Goal: Task Accomplishment & Management: Complete application form

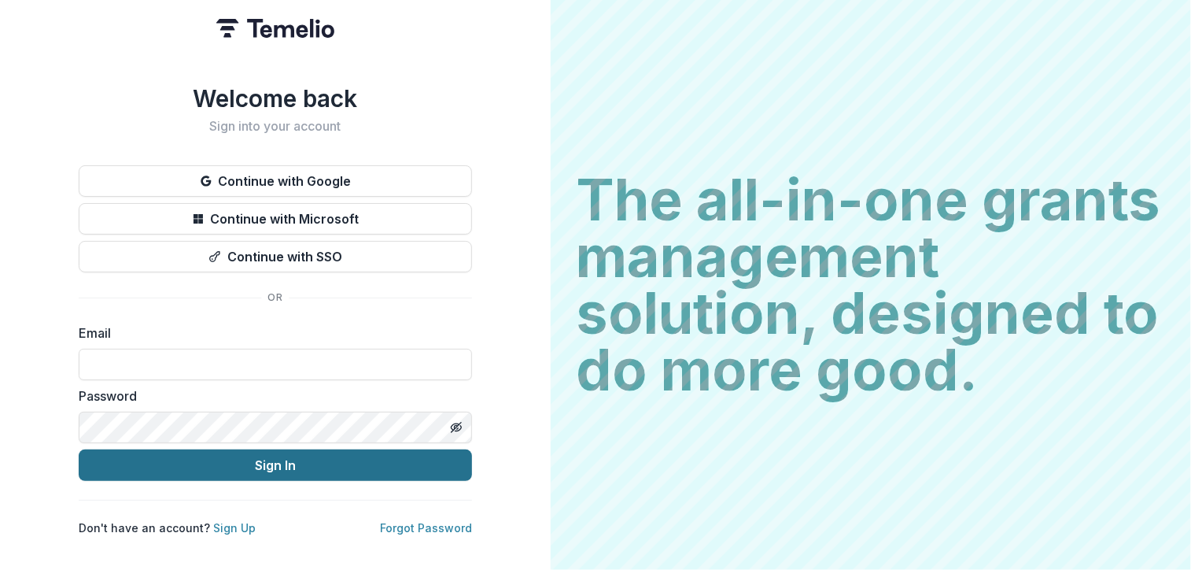
type input "**********"
click at [321, 463] on button "Sign In" at bounding box center [275, 464] width 393 height 31
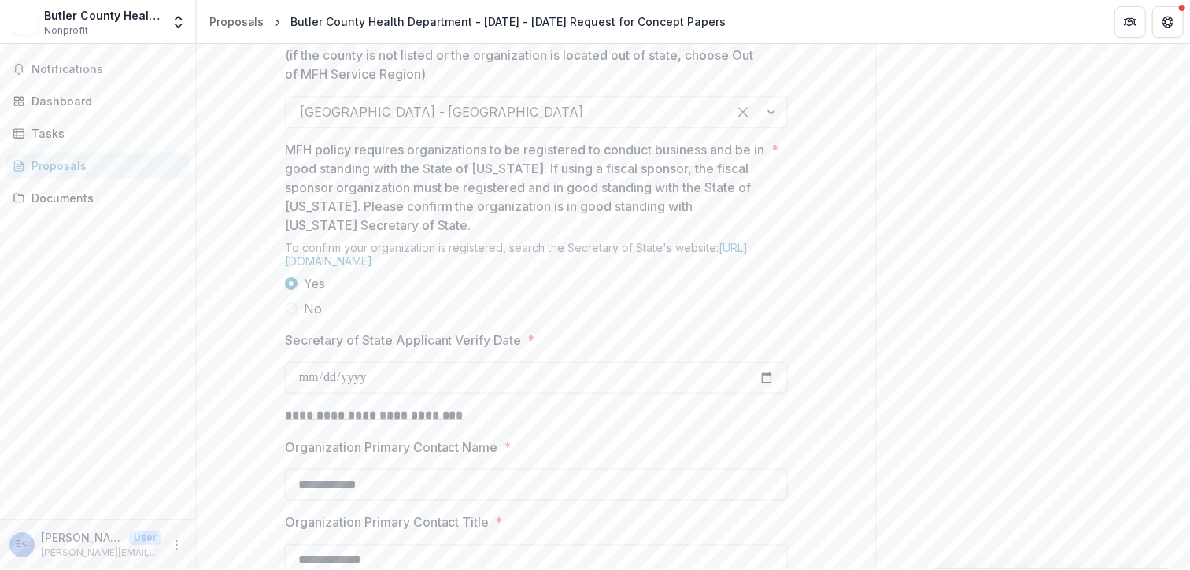
scroll to position [1272, 0]
click at [1183, 360] on div "Send comments or questions to [US_STATE] Foundation for Health in the box below…" at bounding box center [1034, 54] width 315 height 2564
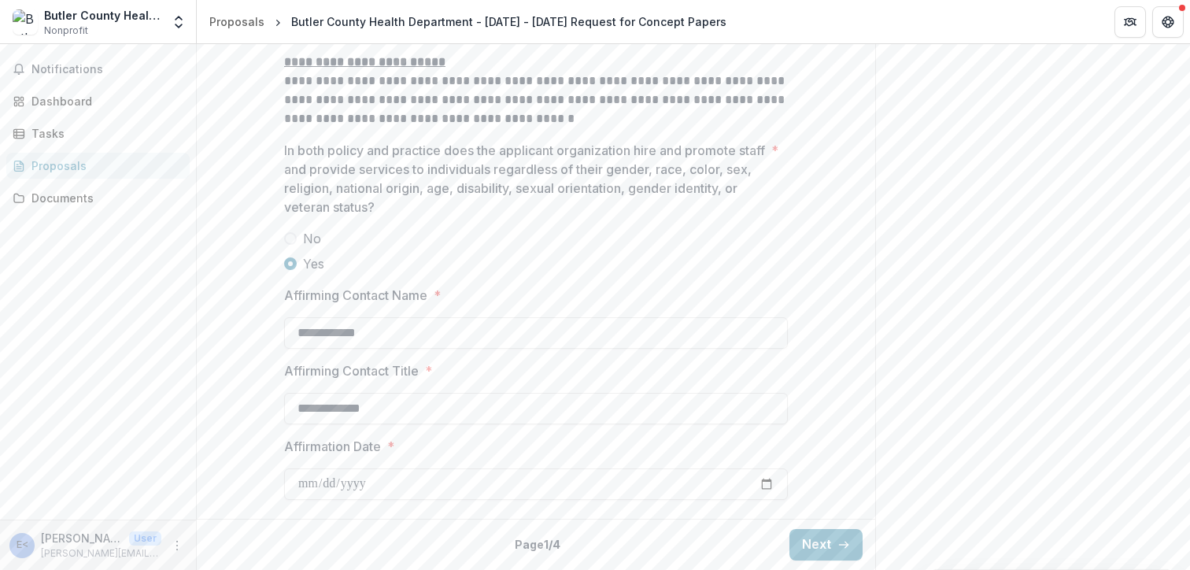
scroll to position [2156, 0]
click at [831, 544] on button "Next" at bounding box center [825, 544] width 73 height 31
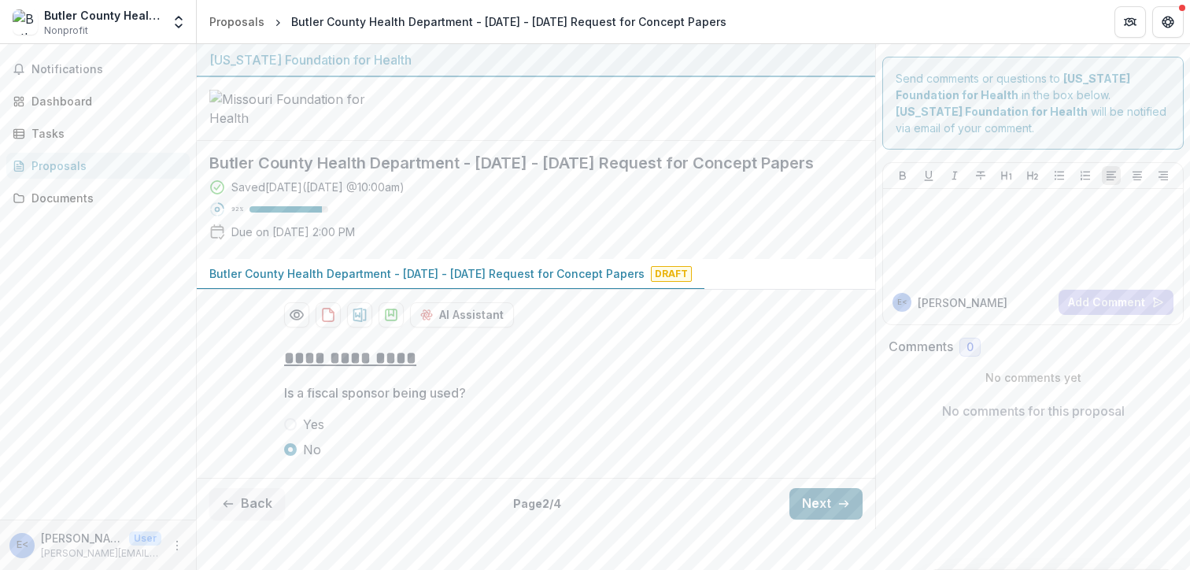
scroll to position [77, 0]
click at [807, 529] on div "Back Page 2 / 4 Next" at bounding box center [536, 503] width 678 height 51
click at [807, 519] on button "Next" at bounding box center [825, 503] width 73 height 31
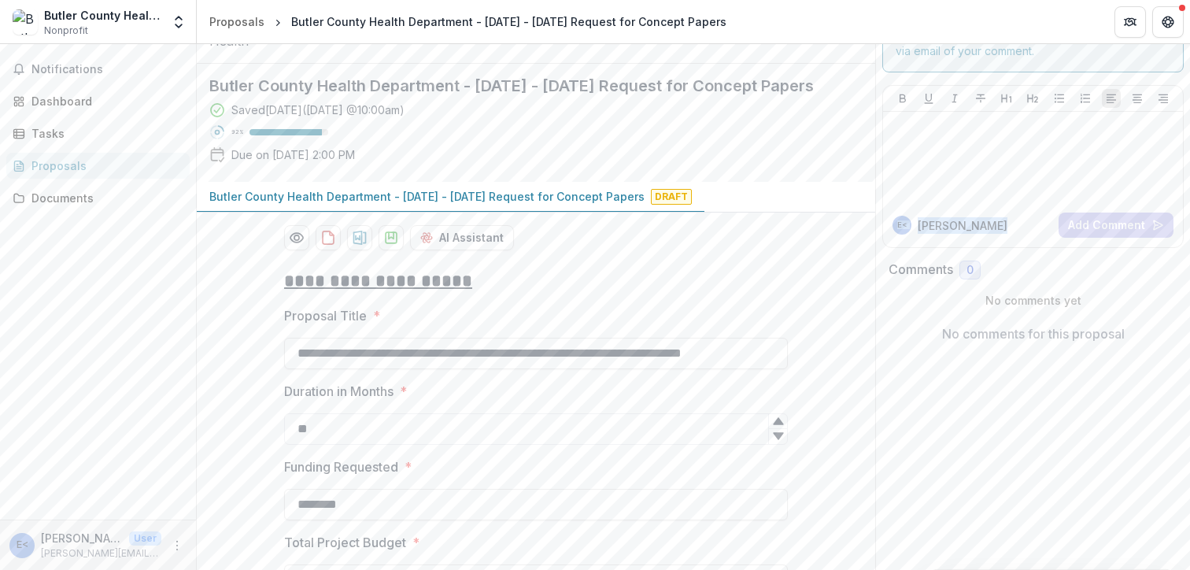
drag, startPoint x: 1189, startPoint y: 169, endPoint x: 1199, endPoint y: 245, distance: 76.2
click at [1190, 245] on html "**********" at bounding box center [595, 285] width 1190 height 570
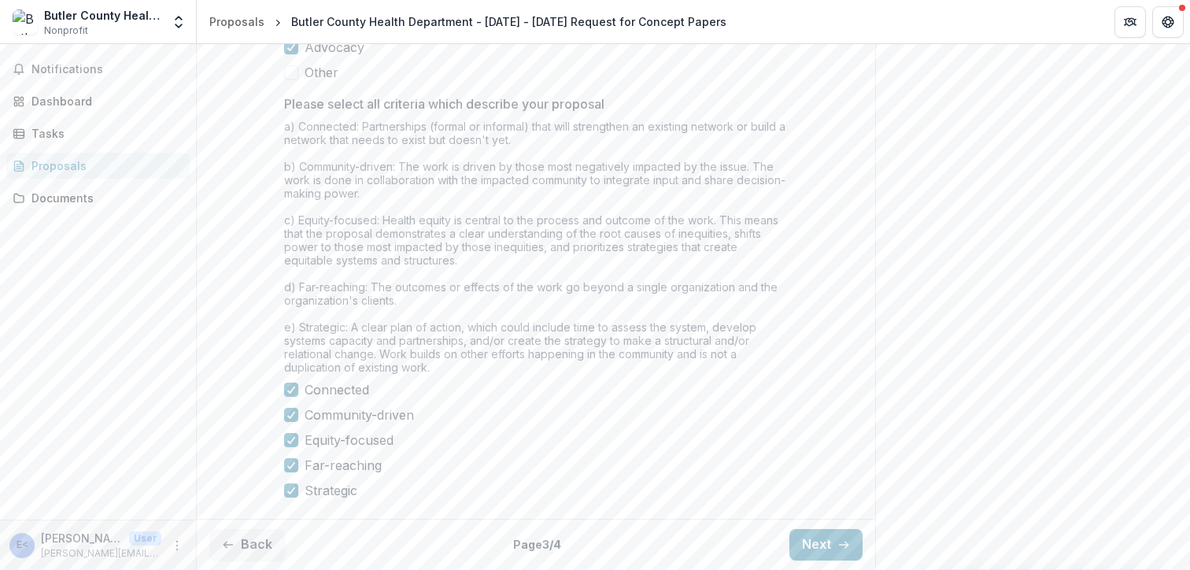
scroll to position [1361, 0]
click at [804, 556] on button "Next" at bounding box center [825, 544] width 73 height 31
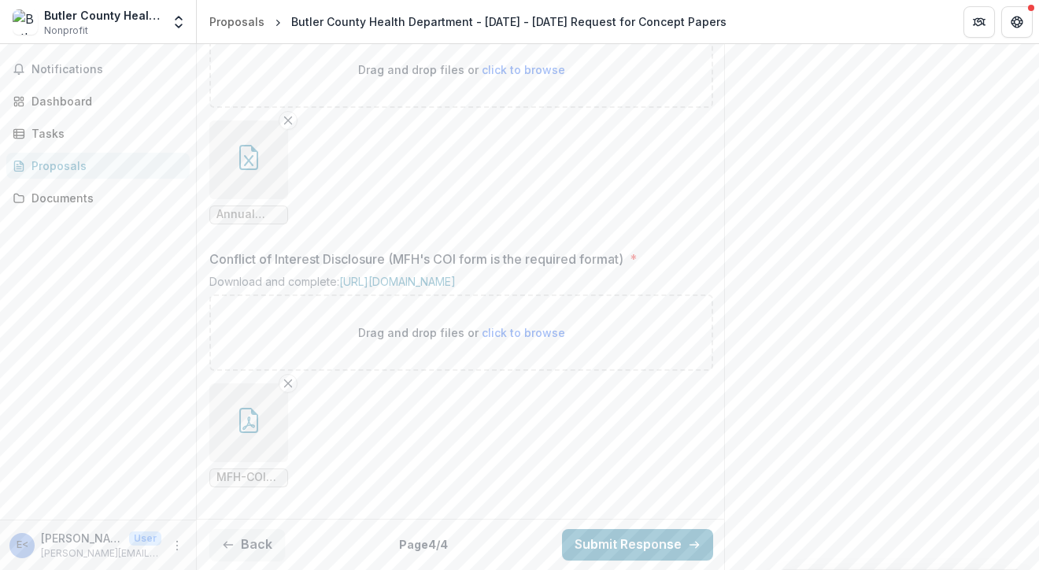
scroll to position [1589, 0]
click at [223, 529] on button "Back" at bounding box center [247, 544] width 76 height 31
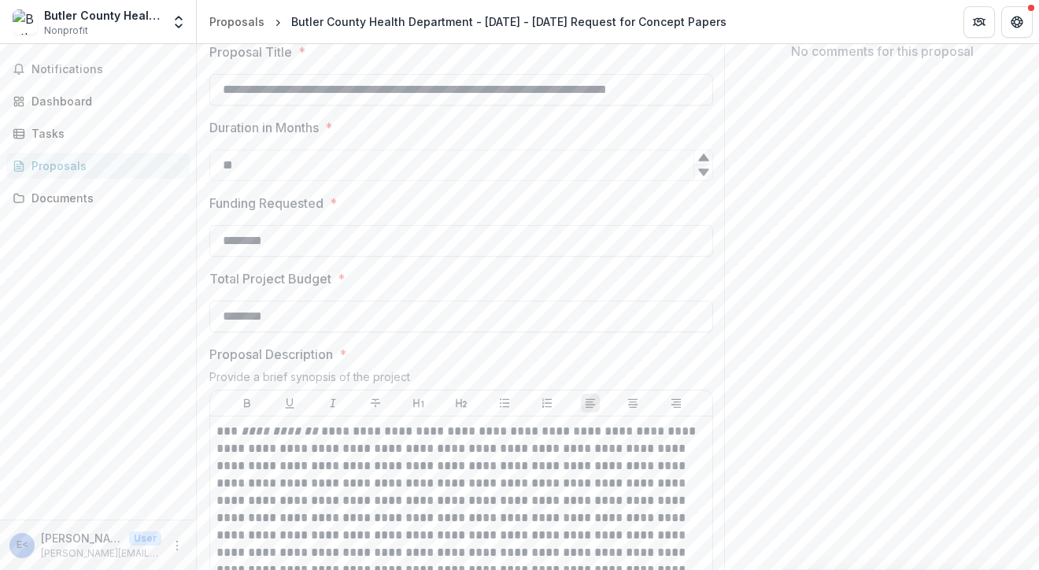
scroll to position [363, 0]
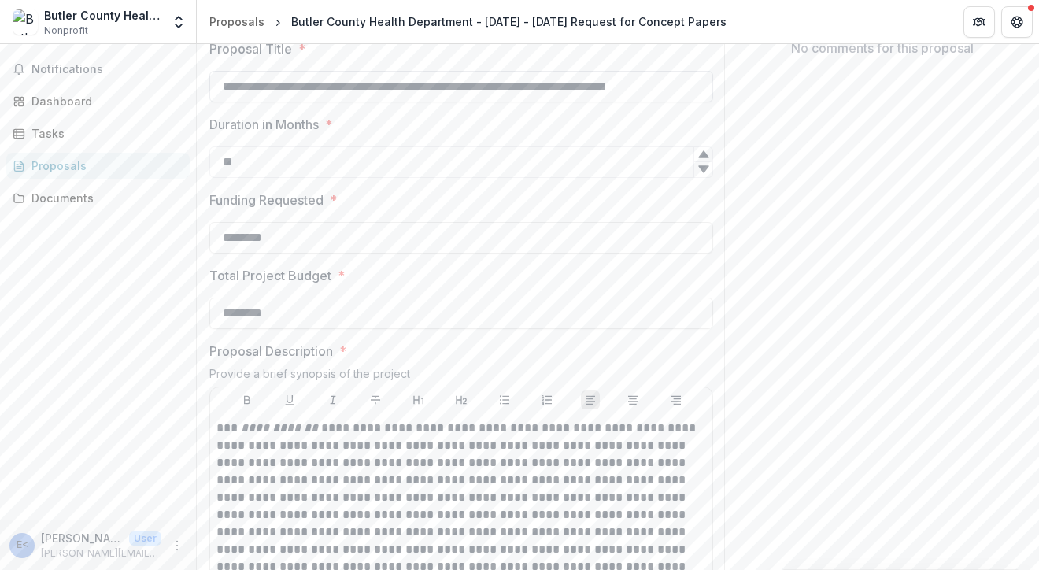
click at [638, 102] on input "**********" at bounding box center [461, 86] width 504 height 31
paste input "text"
type input "**********"
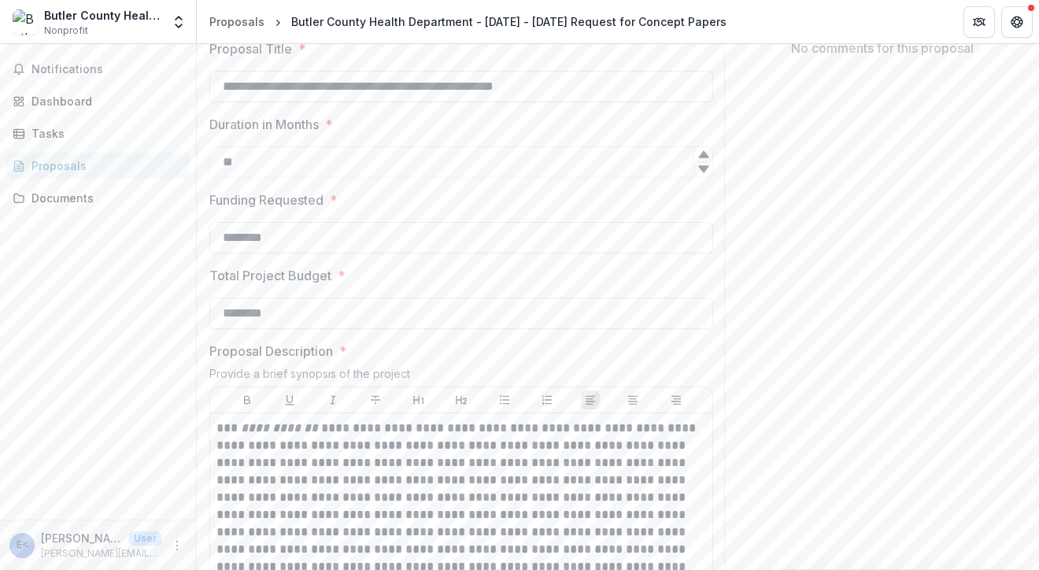
drag, startPoint x: 1038, startPoint y: 242, endPoint x: 1042, endPoint y: 333, distance: 91.4
click at [1039, 333] on html "**********" at bounding box center [519, 285] width 1039 height 570
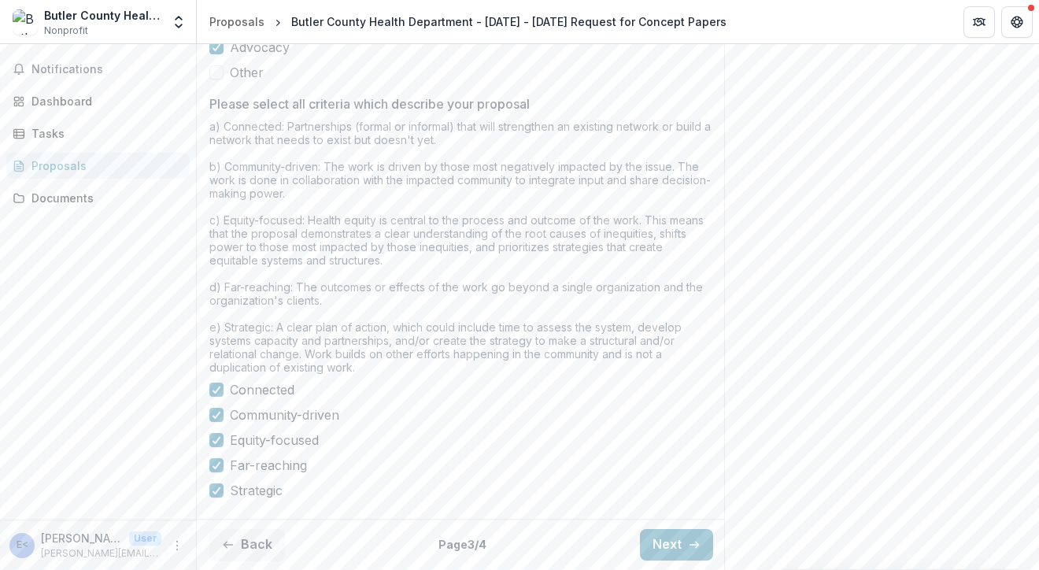
scroll to position [1391, 0]
click at [674, 537] on button "Next" at bounding box center [676, 544] width 73 height 31
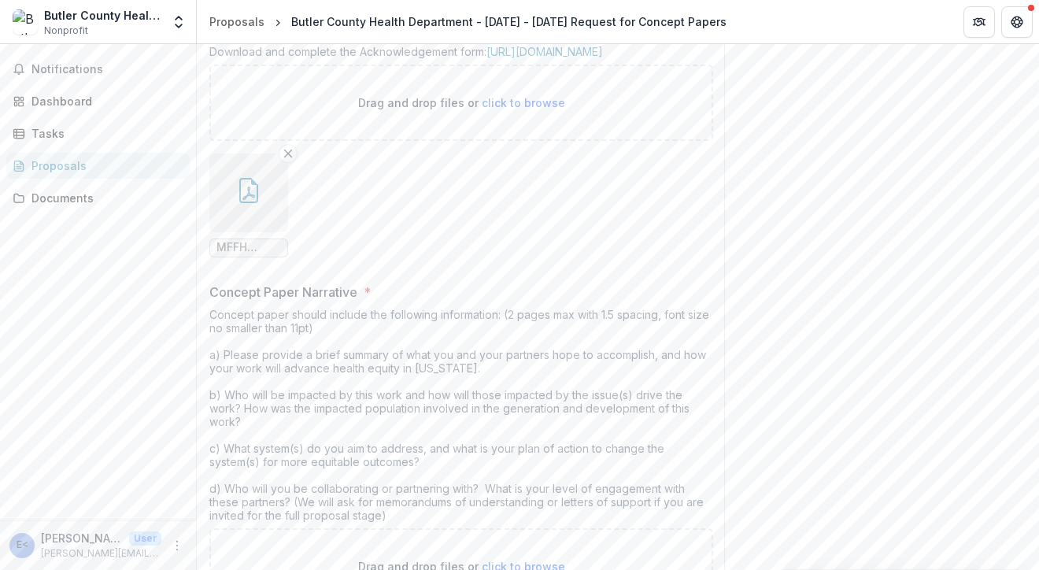
scroll to position [393, 0]
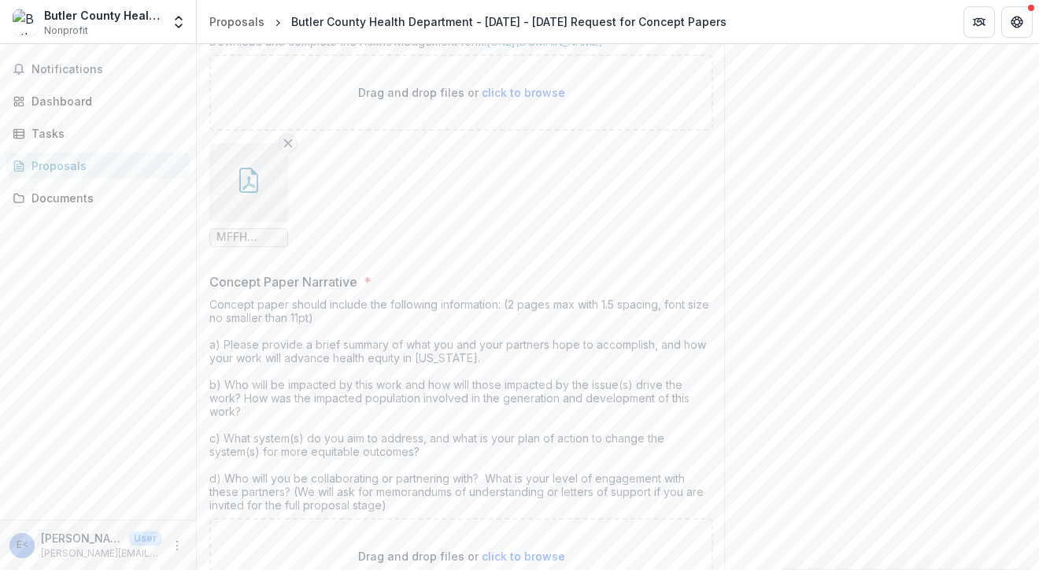
click at [289, 150] on icon "Remove File" at bounding box center [288, 143] width 13 height 13
drag, startPoint x: 1038, startPoint y: 264, endPoint x: 1038, endPoint y: 286, distance: 22.0
click at [1038, 286] on div "**********" at bounding box center [618, 307] width 842 height 526
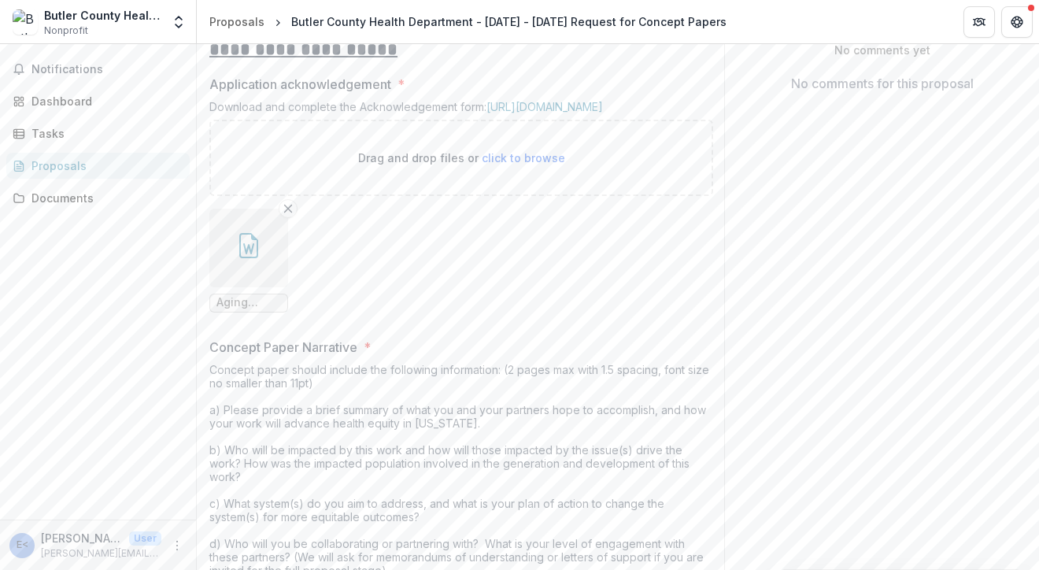
scroll to position [321, 0]
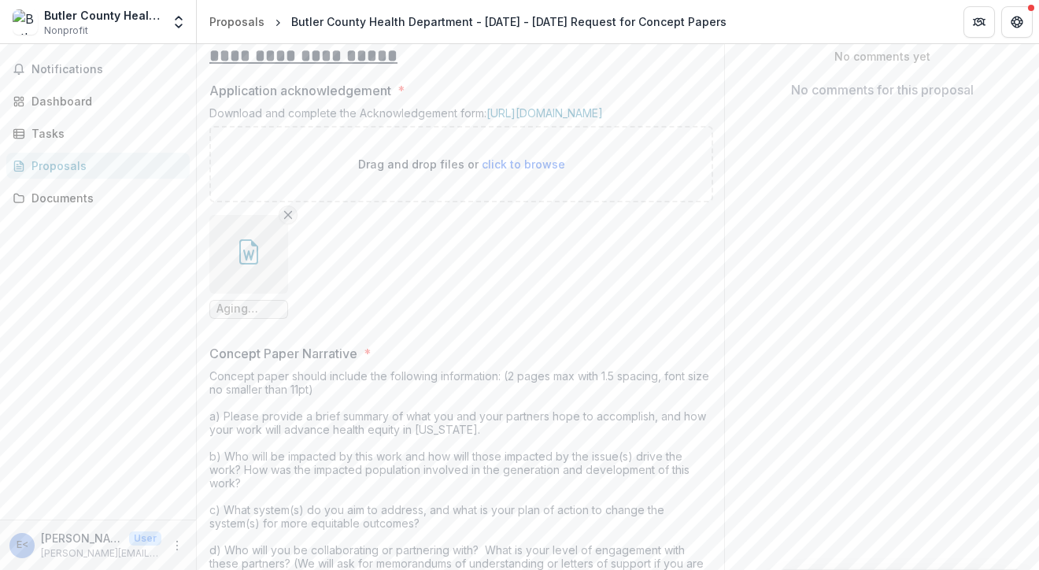
click at [292, 221] on icon "Remove File" at bounding box center [288, 215] width 13 height 13
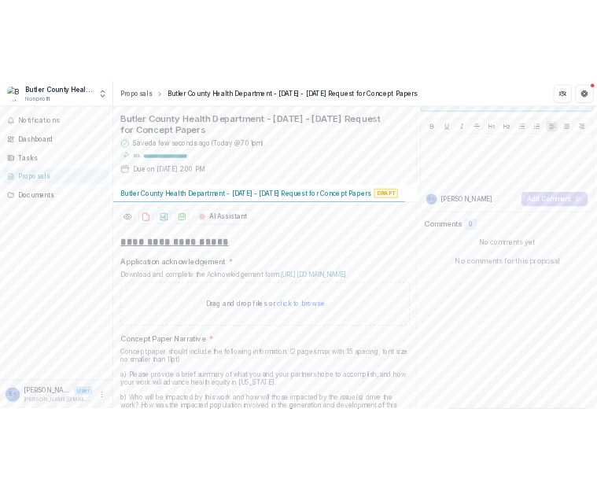
scroll to position [110, 0]
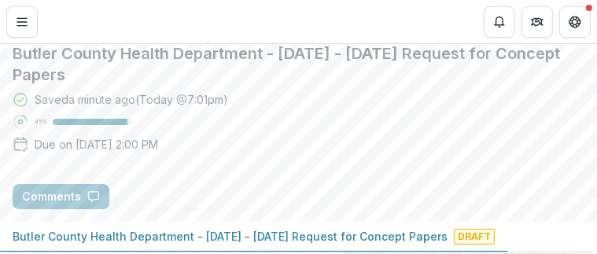
click at [260, 85] on h2 "Butler County Health Department - [DATE] - [DATE] Request for Concept Papers" at bounding box center [299, 64] width 572 height 42
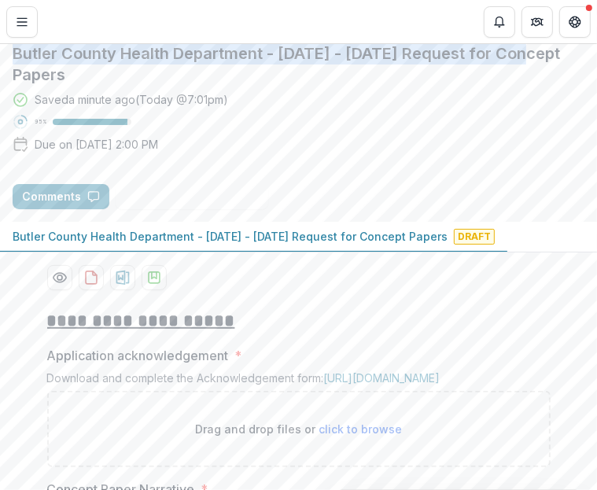
drag, startPoint x: 592, startPoint y: 125, endPoint x: 600, endPoint y: 178, distance: 53.3
click at [597, 178] on html "**********" at bounding box center [298, 245] width 597 height 490
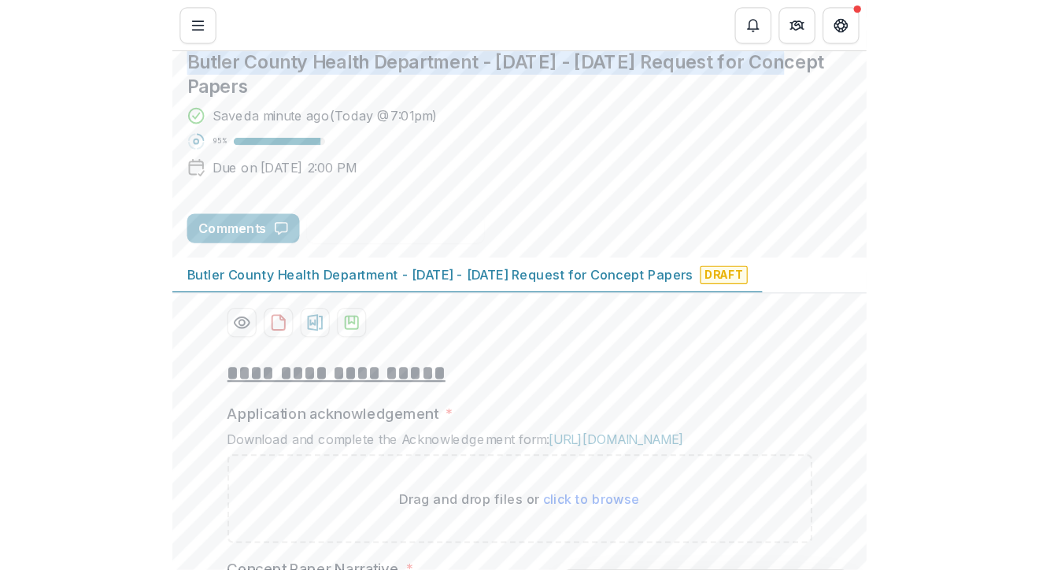
scroll to position [500, 0]
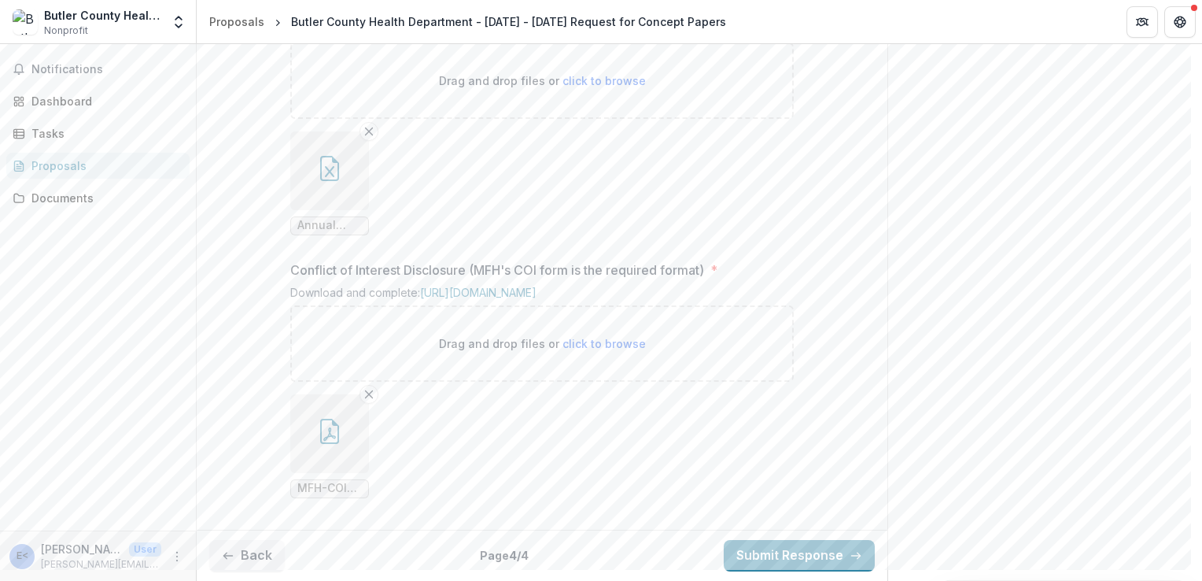
scroll to position [1804, 0]
click at [765, 567] on button "Submit Response" at bounding box center [799, 555] width 151 height 31
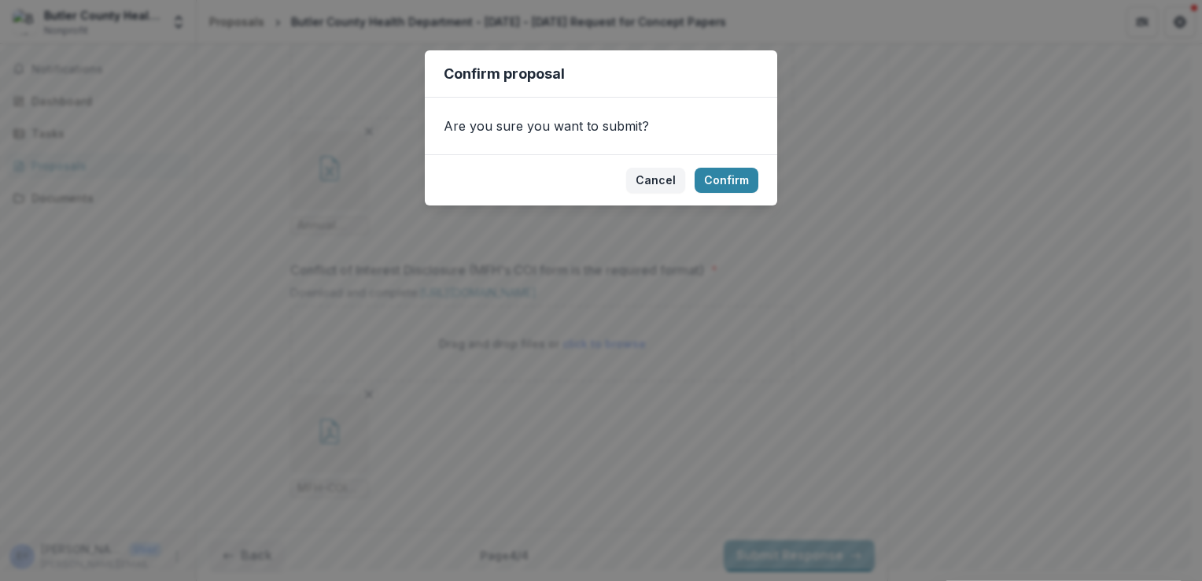
click at [674, 153] on div "Are you sure you want to submit?" at bounding box center [601, 126] width 353 height 57
click at [645, 186] on button "Cancel" at bounding box center [655, 180] width 59 height 25
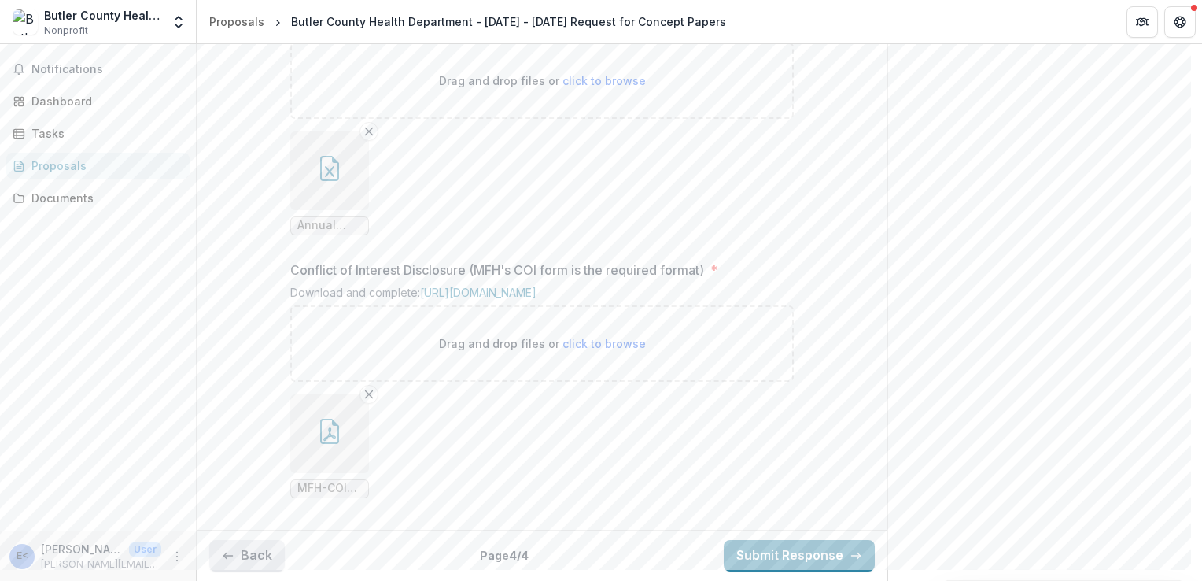
click at [228, 565] on button "Back" at bounding box center [247, 555] width 76 height 31
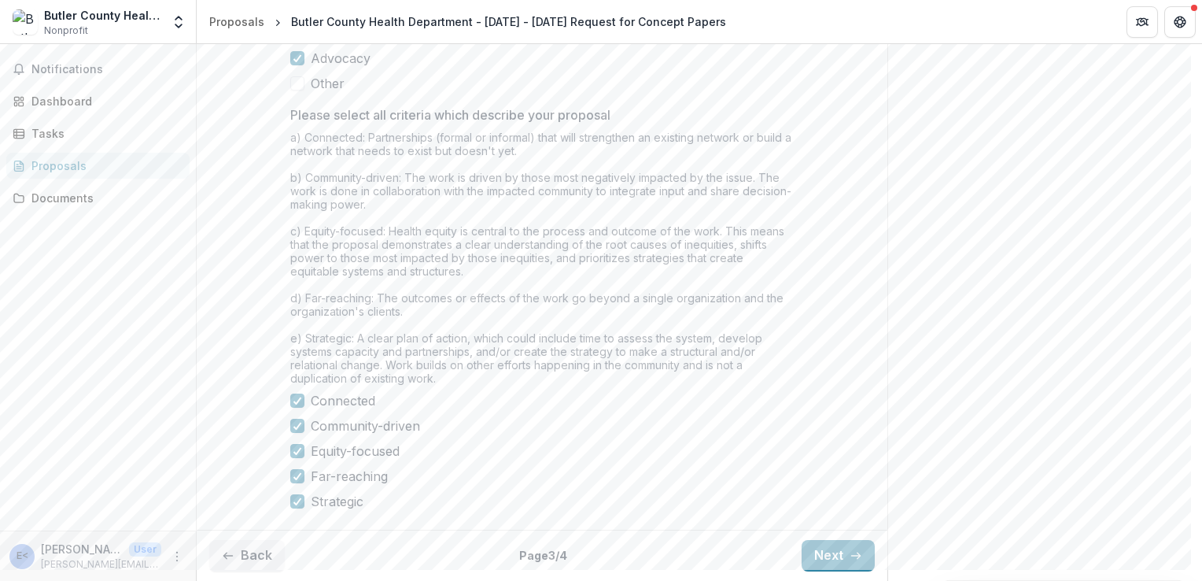
scroll to position [1350, 0]
click at [279, 562] on button "Back" at bounding box center [247, 555] width 76 height 31
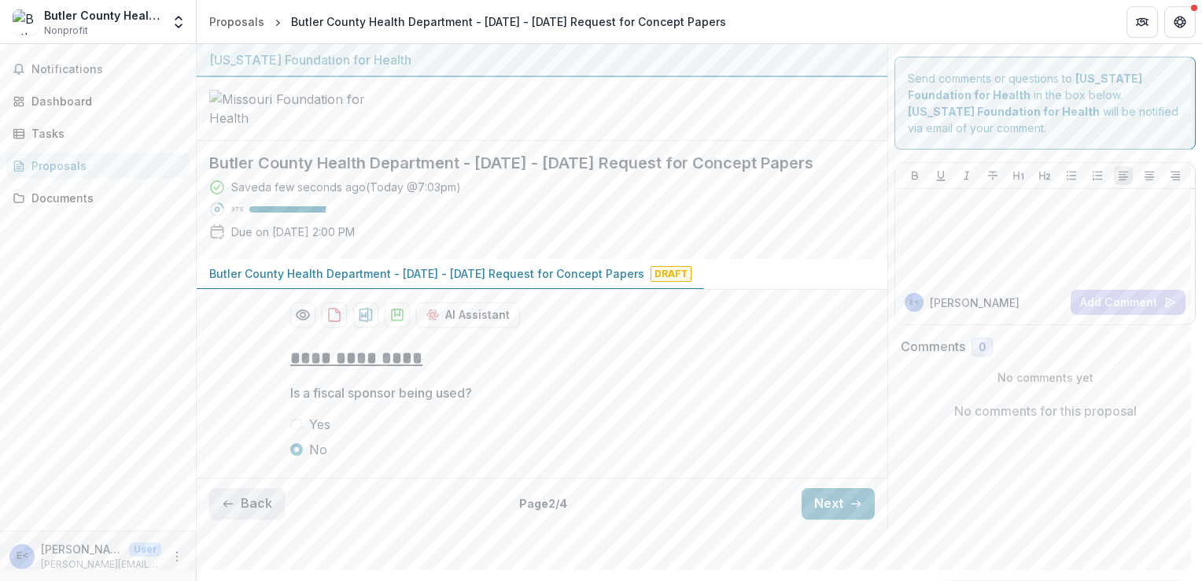
scroll to position [66, 0]
click at [258, 519] on button "Back" at bounding box center [247, 503] width 76 height 31
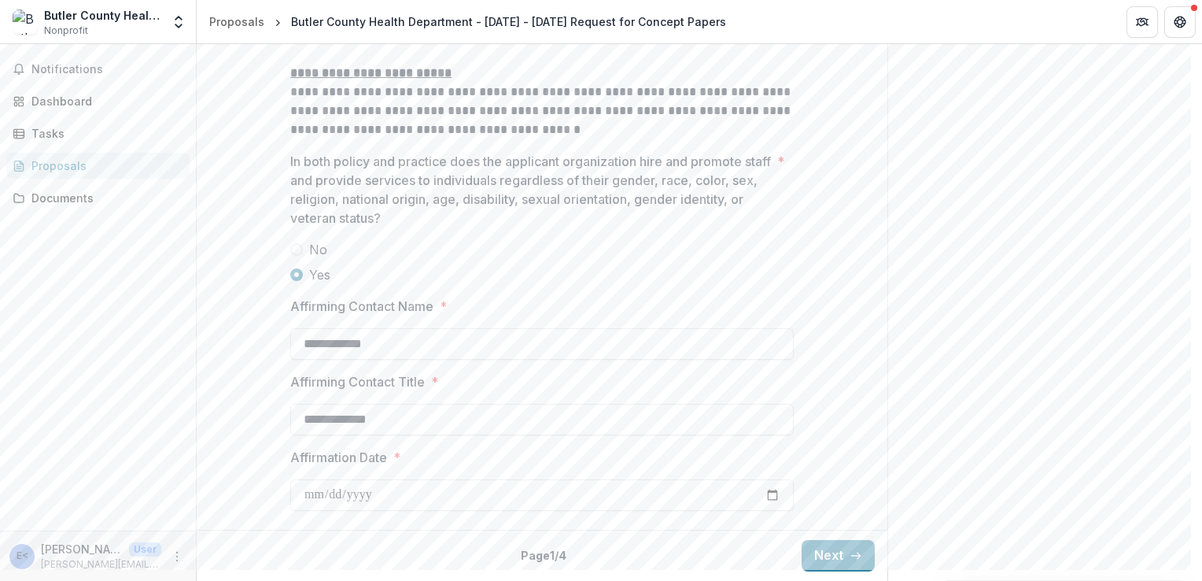
scroll to position [2145, 0]
click at [829, 559] on button "Next" at bounding box center [838, 555] width 73 height 31
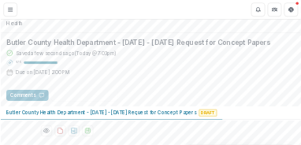
scroll to position [66, 0]
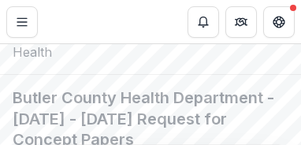
drag, startPoint x: 224, startPoint y: 80, endPoint x: 216, endPoint y: 75, distance: 10.3
click at [216, 75] on div at bounding box center [150, 43] width 301 height 64
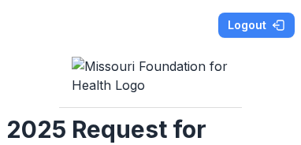
scroll to position [0, 2]
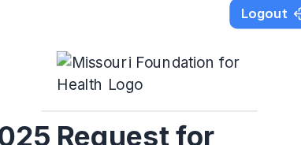
drag, startPoint x: 0, startPoint y: 0, endPoint x: 62, endPoint y: 27, distance: 67.7
click at [62, 27] on div "**********" at bounding box center [150, 72] width 301 height 145
drag, startPoint x: 62, startPoint y: 27, endPoint x: 87, endPoint y: 23, distance: 25.5
click at [87, 23] on div "**********" at bounding box center [150, 72] width 301 height 145
click at [83, 20] on div "**********" at bounding box center [150, 72] width 301 height 145
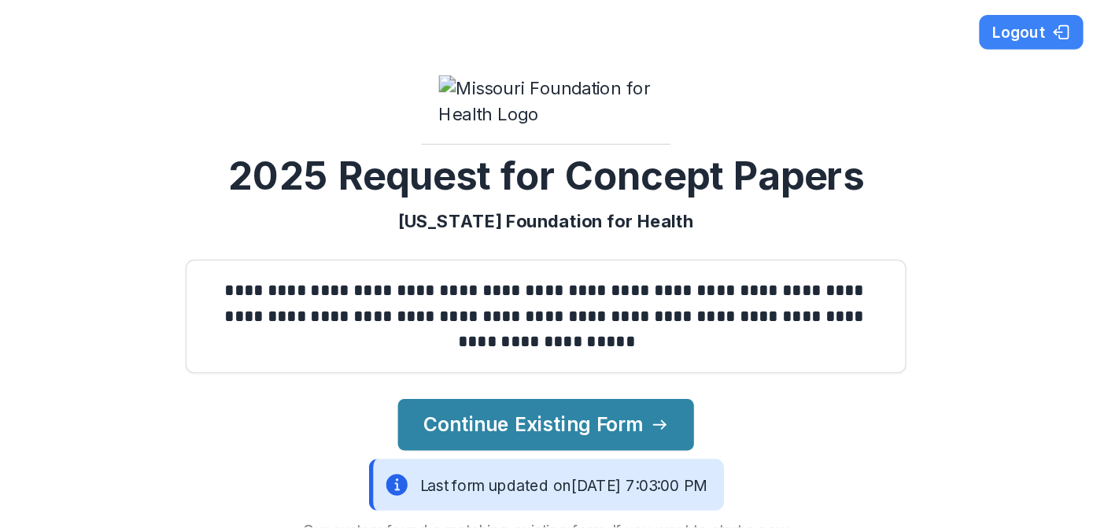
scroll to position [1, 0]
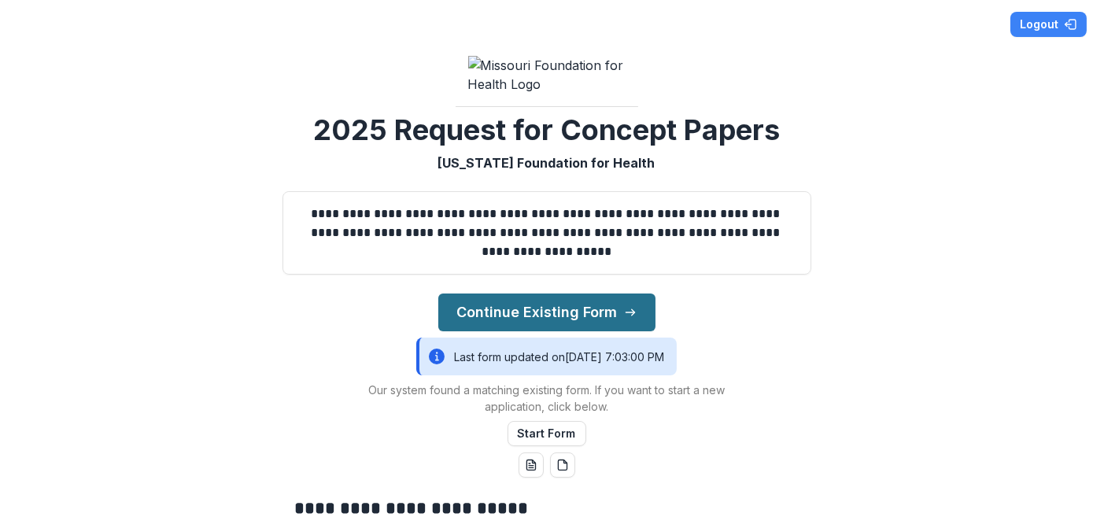
drag, startPoint x: 288, startPoint y: 1, endPoint x: 601, endPoint y: 426, distance: 528.5
click at [300, 144] on button "Continue Existing Form" at bounding box center [546, 313] width 217 height 38
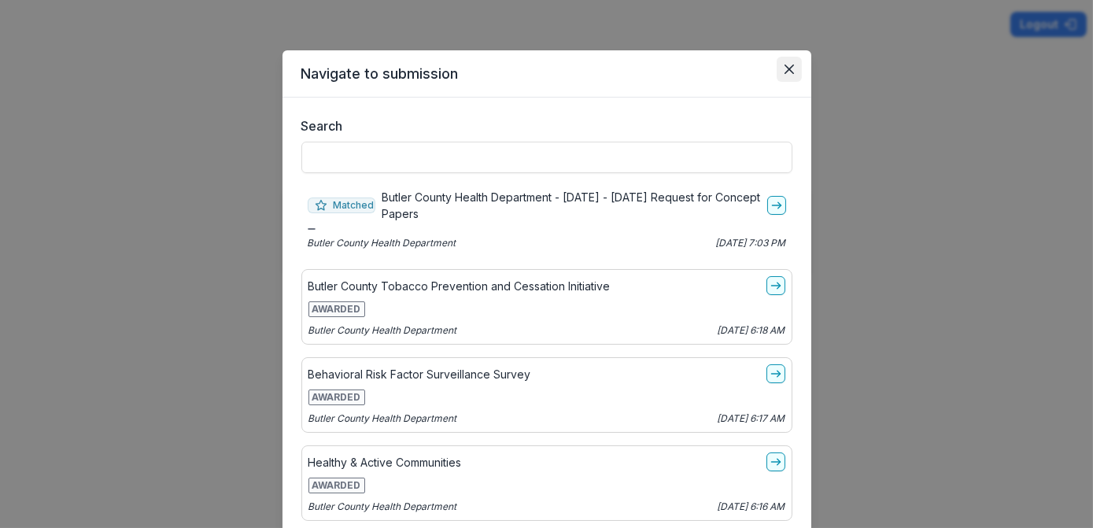
click at [300, 70] on icon "Close" at bounding box center [788, 69] width 9 height 9
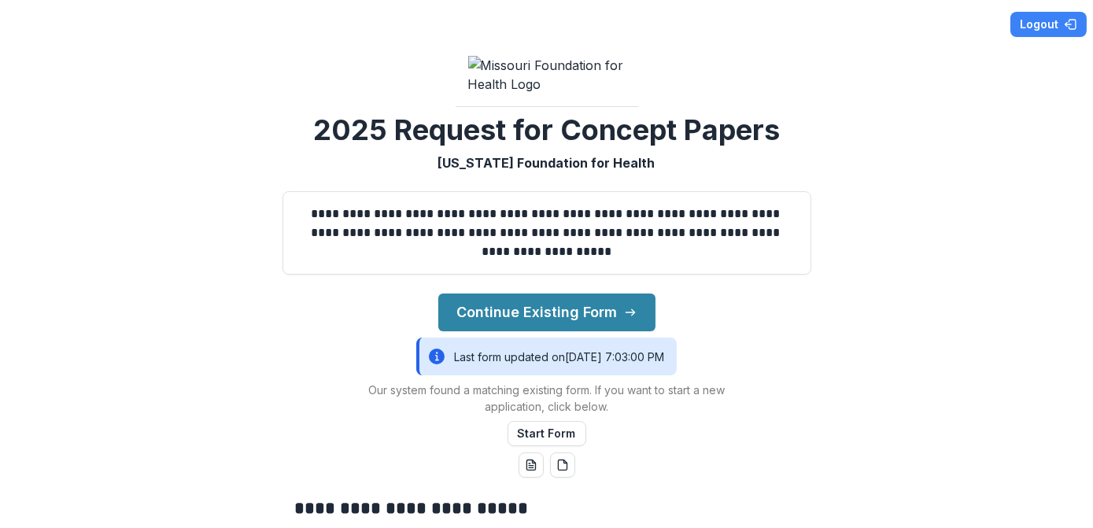
click at [300, 133] on div "**********" at bounding box center [546, 264] width 1093 height 528
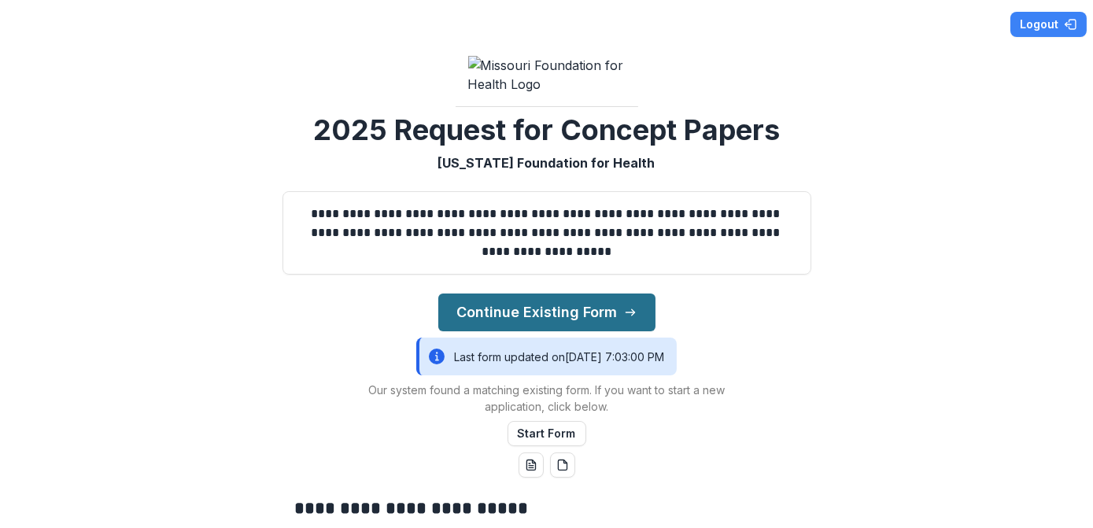
click at [300, 144] on button "Continue Existing Form" at bounding box center [546, 313] width 217 height 38
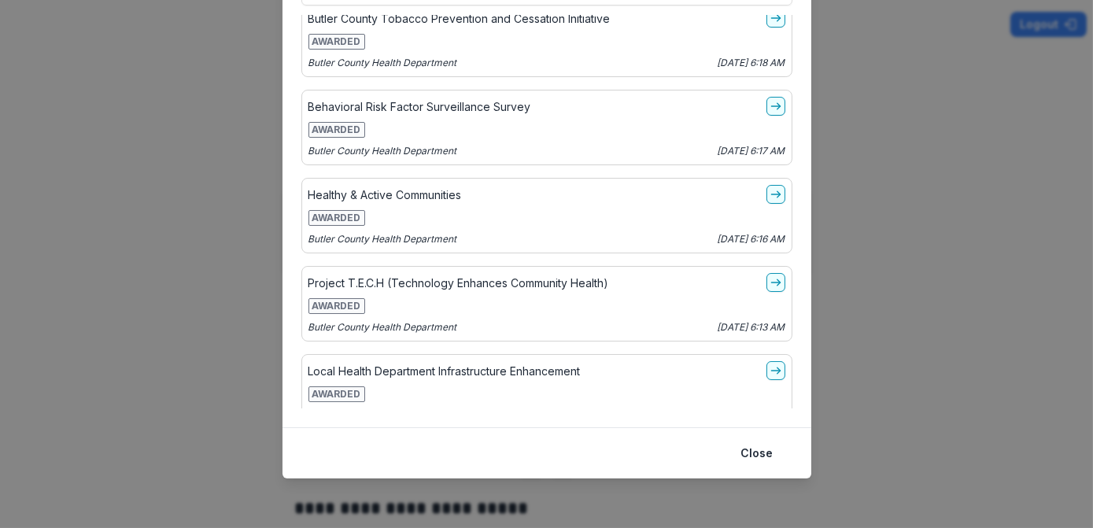
scroll to position [0, 0]
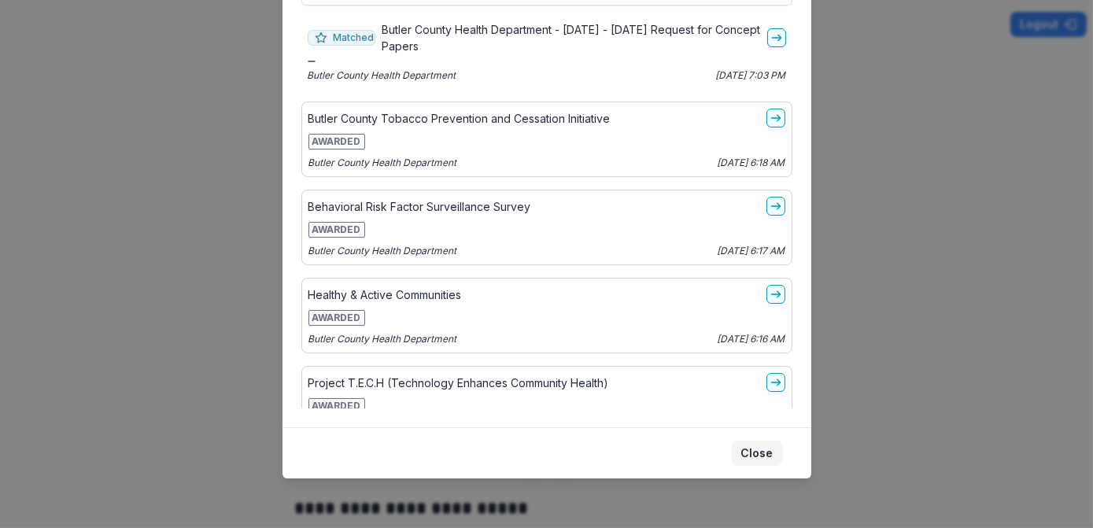
click at [300, 144] on button "Close" at bounding box center [757, 453] width 51 height 25
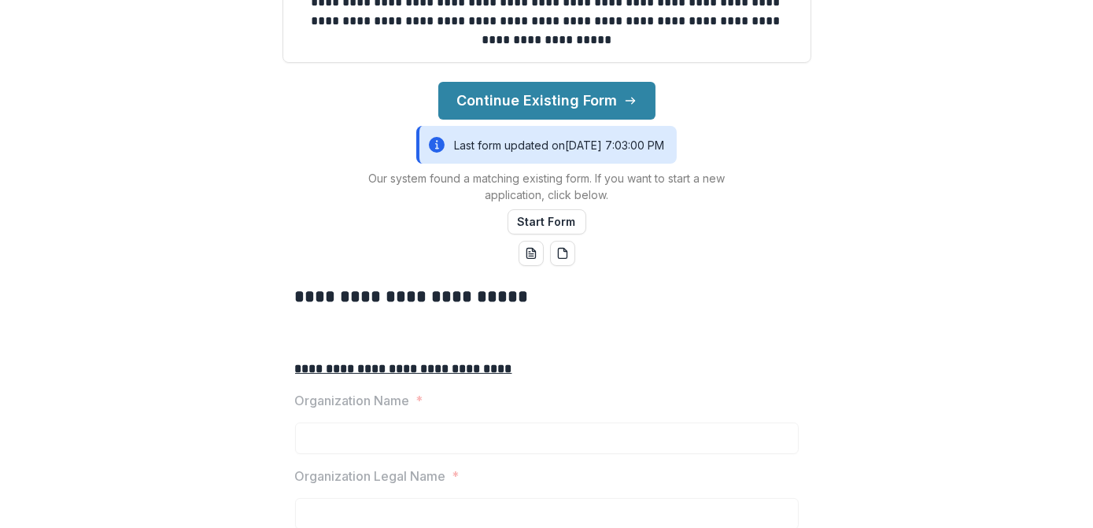
scroll to position [187, 0]
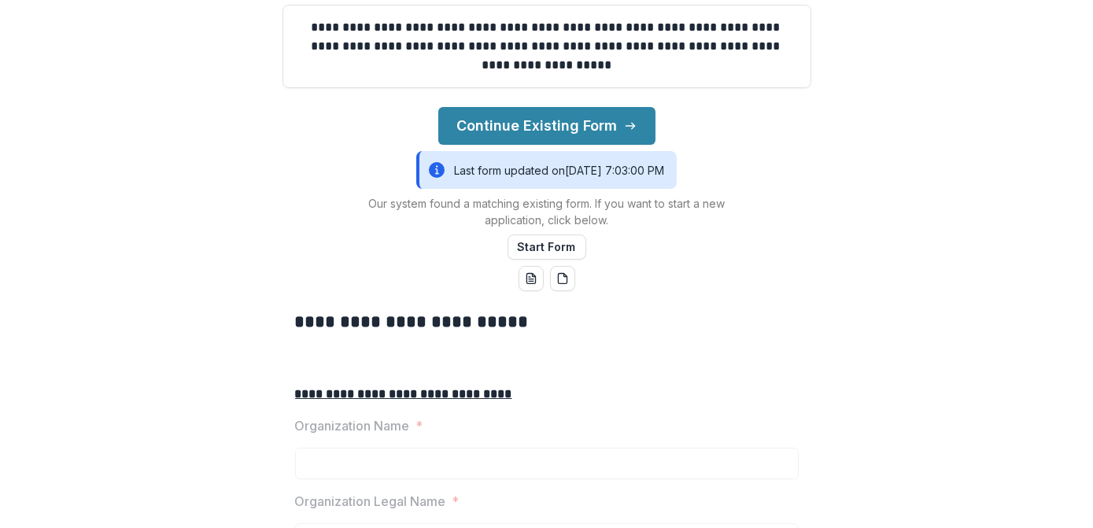
click at [300, 144] on icon at bounding box center [437, 170] width 16 height 19
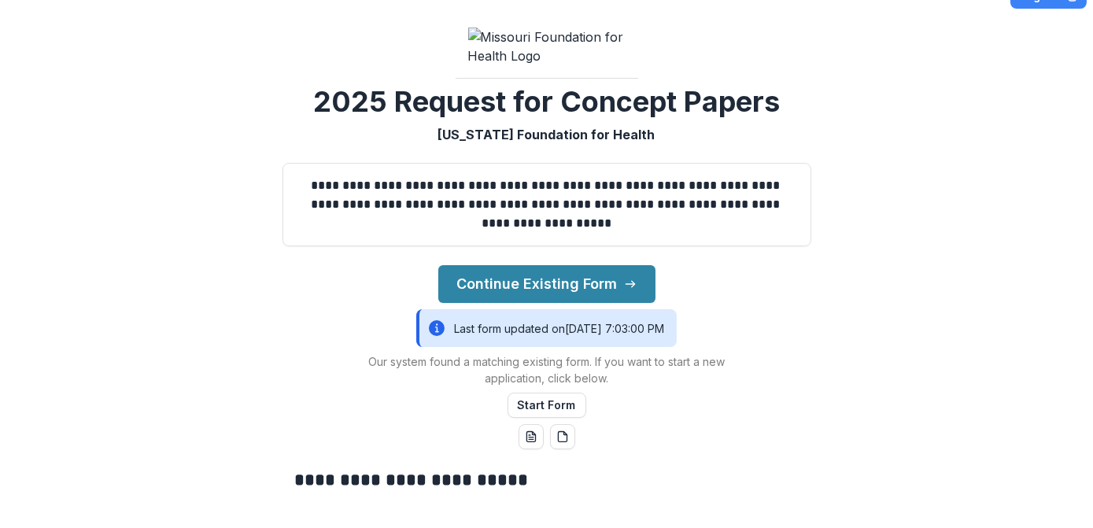
scroll to position [28, 0]
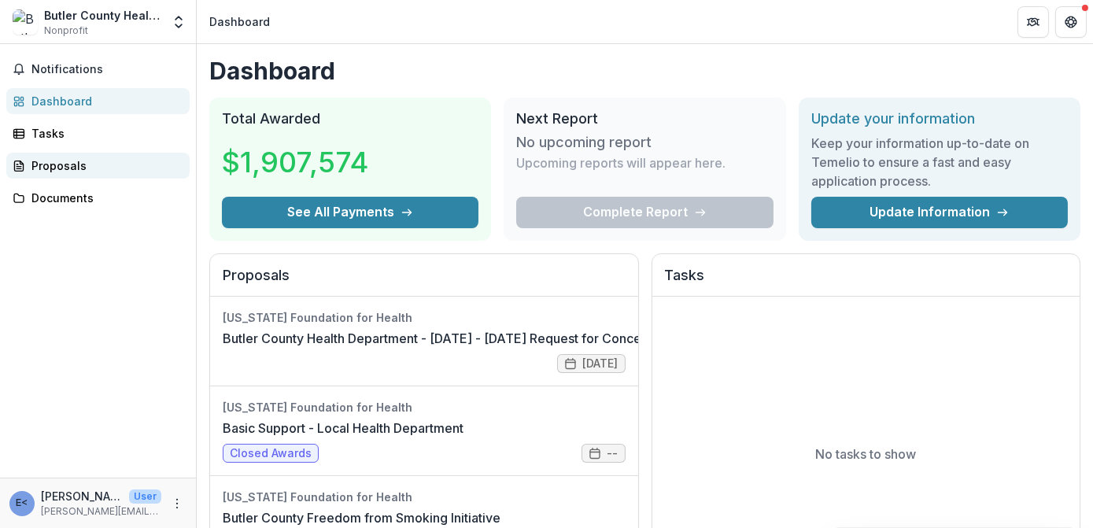
click at [56, 161] on div "Proposals" at bounding box center [104, 165] width 146 height 17
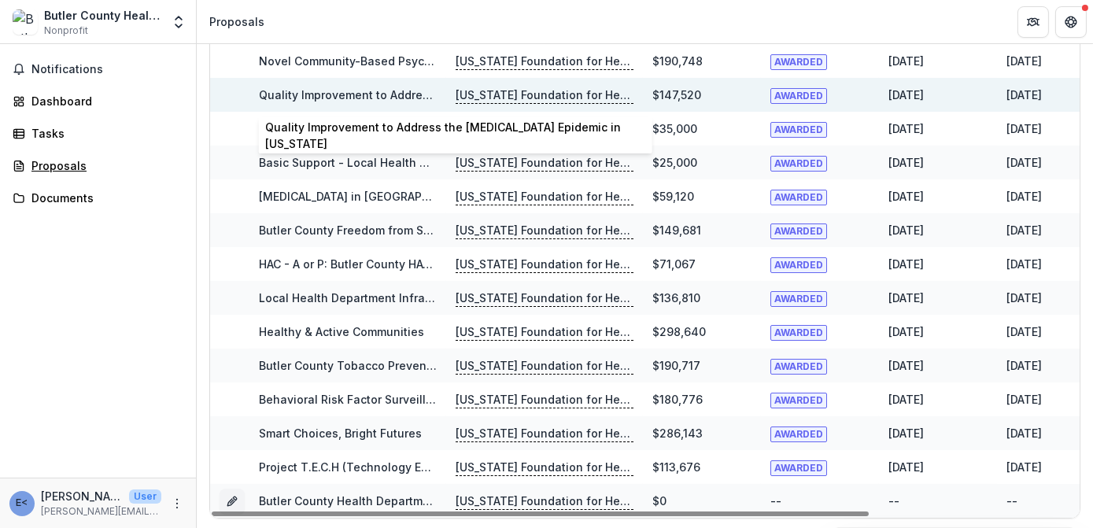
scroll to position [50, 0]
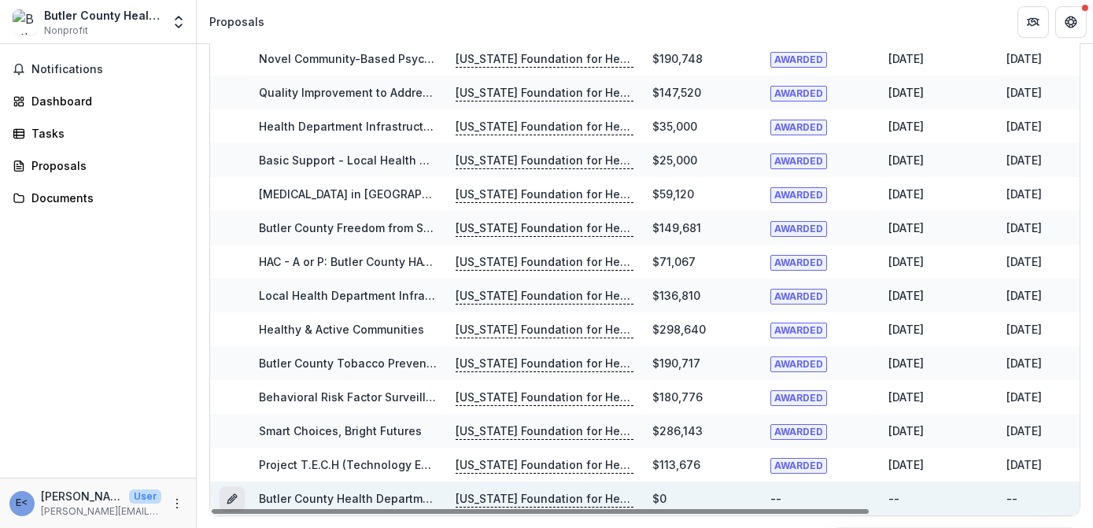
click at [233, 498] on icon "Grant 91afbe2b-f91d-40b6-8bee-f78aa99c1ce1" at bounding box center [232, 499] width 13 height 13
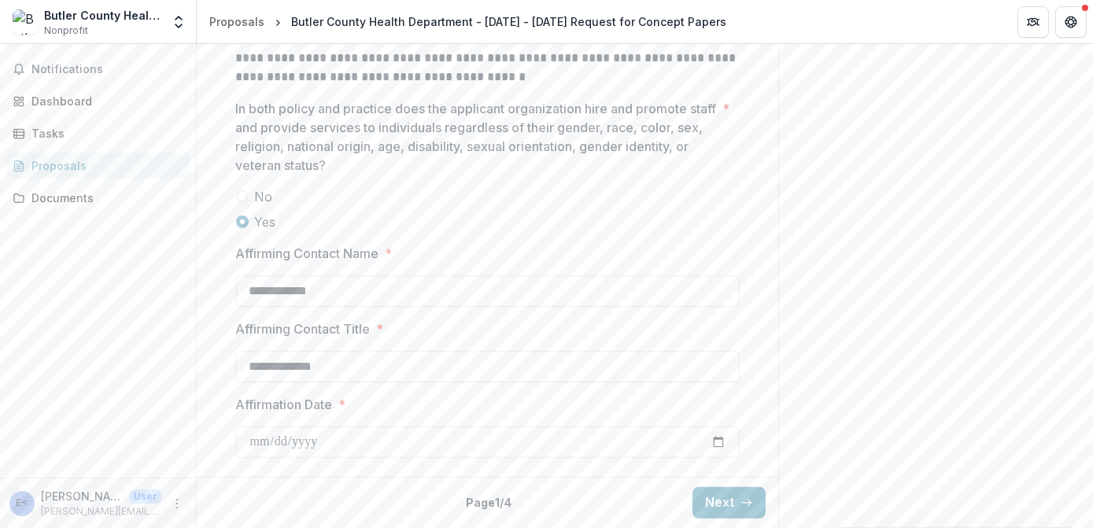
scroll to position [2217, 0]
click at [731, 504] on button "Next" at bounding box center [728, 502] width 73 height 31
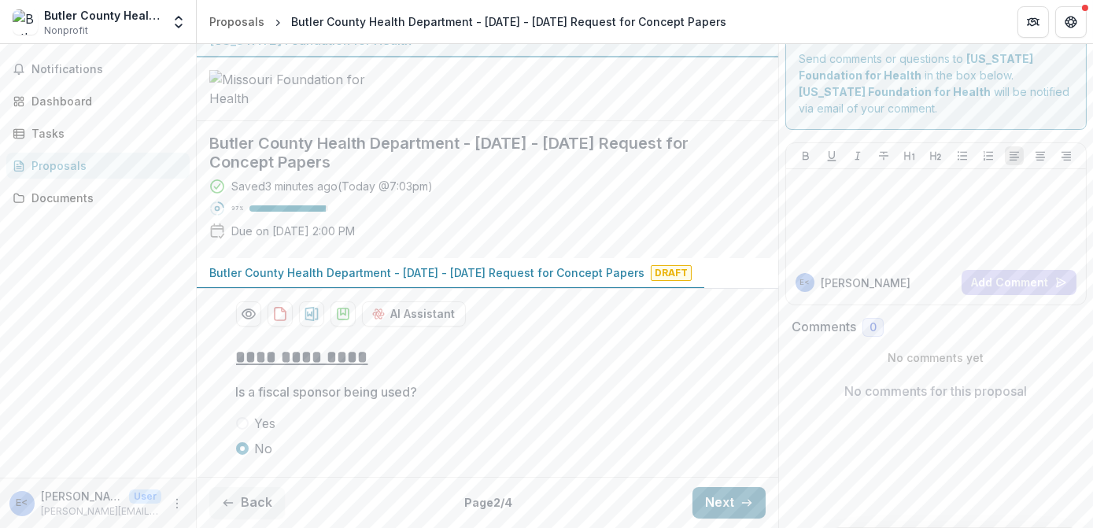
click at [731, 504] on button "Next" at bounding box center [728, 502] width 73 height 31
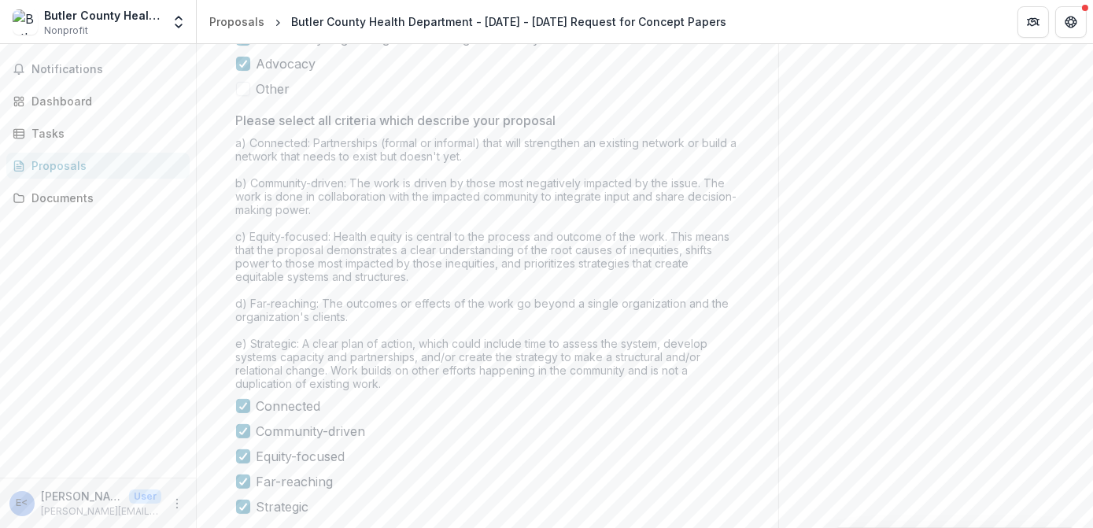
scroll to position [1431, 0]
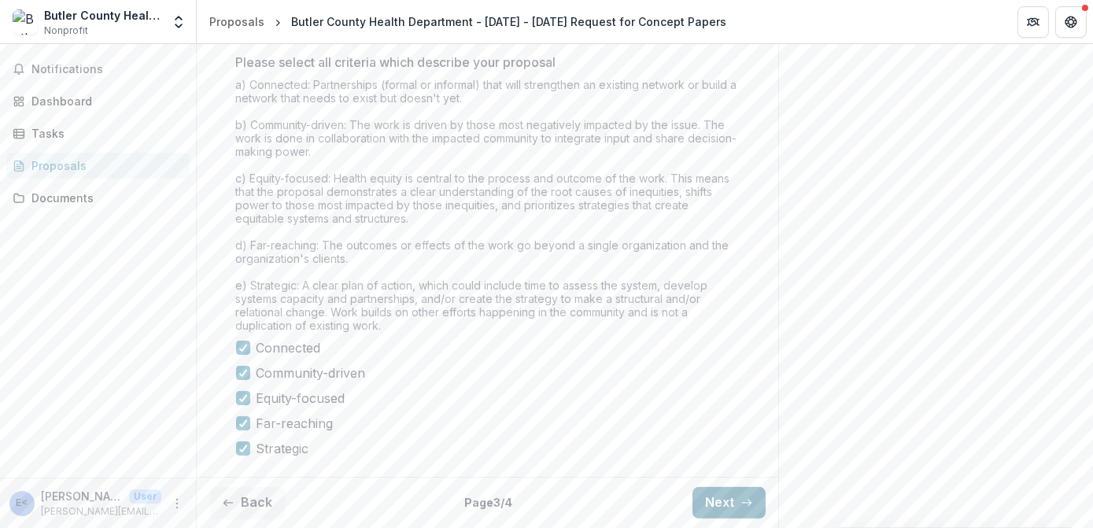
click at [730, 508] on button "Next" at bounding box center [728, 502] width 73 height 31
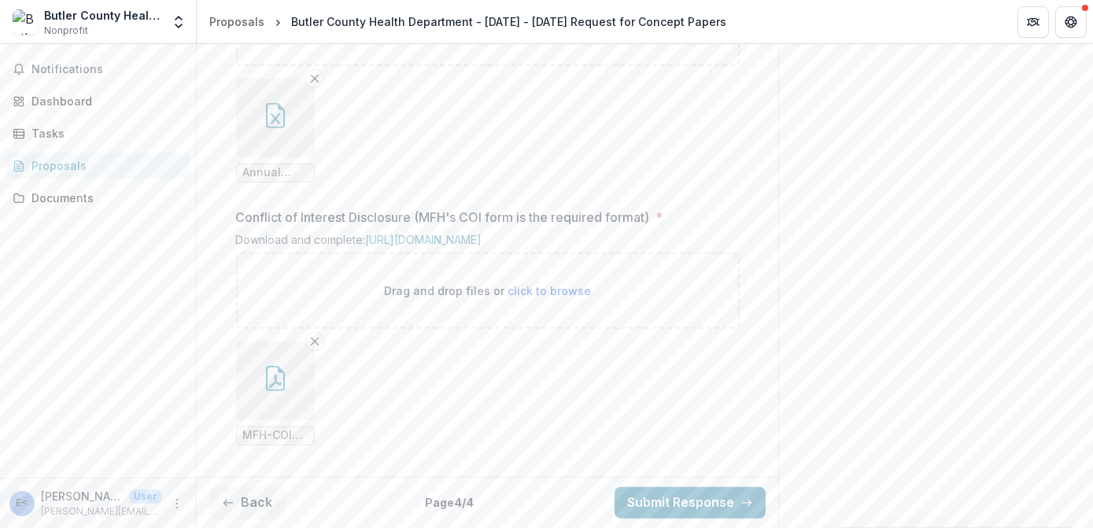
scroll to position [1885, 0]
click at [729, 496] on button "Submit Response" at bounding box center [690, 502] width 151 height 31
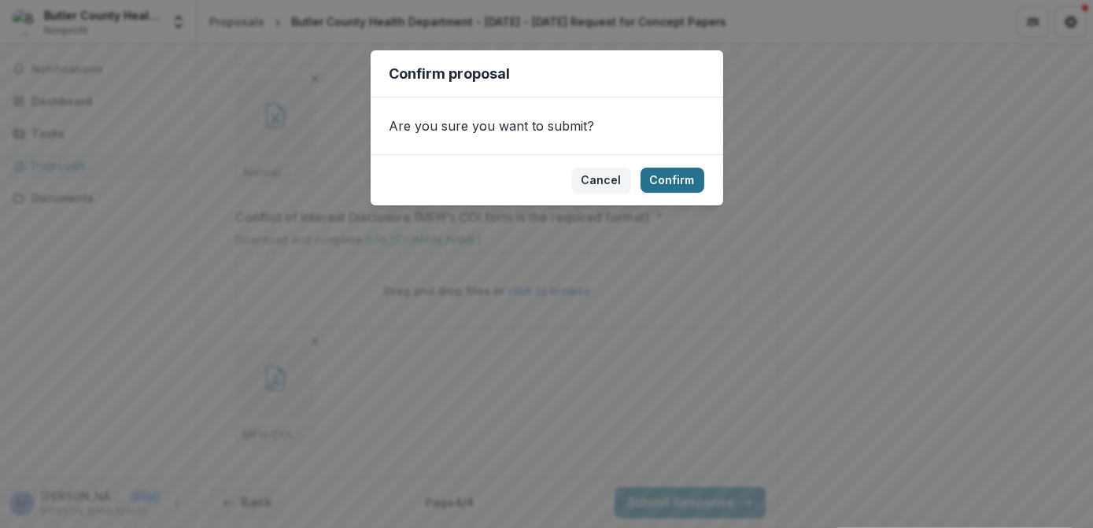
click at [681, 173] on button "Confirm" at bounding box center [673, 180] width 64 height 25
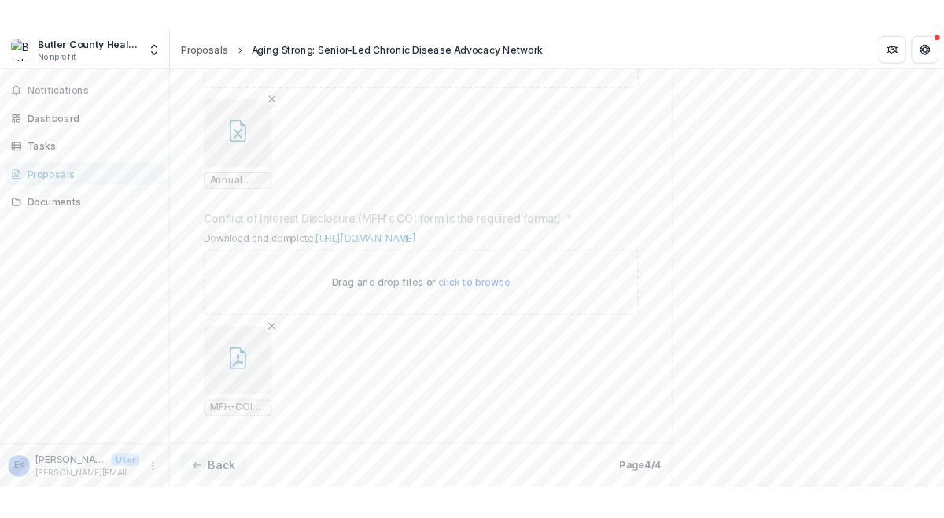
scroll to position [1936, 0]
